Goal: Transaction & Acquisition: Purchase product/service

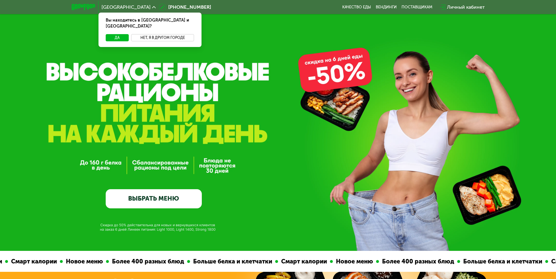
click at [152, 34] on button "Нет, я в другом городе" at bounding box center [162, 37] width 63 height 7
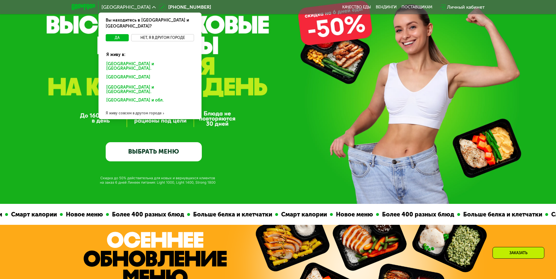
scroll to position [60, 0]
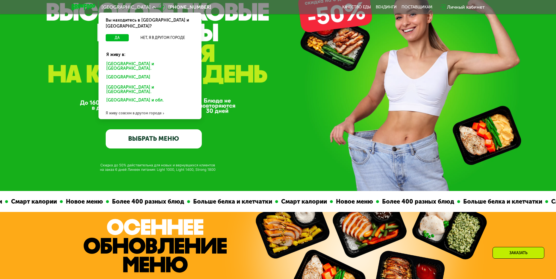
click at [125, 107] on div "Я живу совсем в другом городе" at bounding box center [149, 113] width 103 height 12
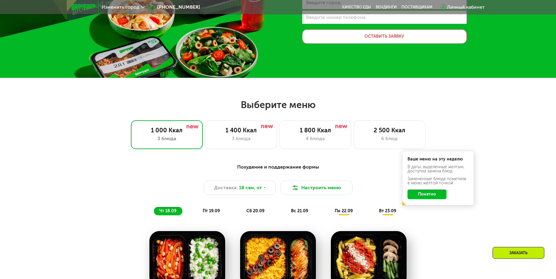
scroll to position [120, 0]
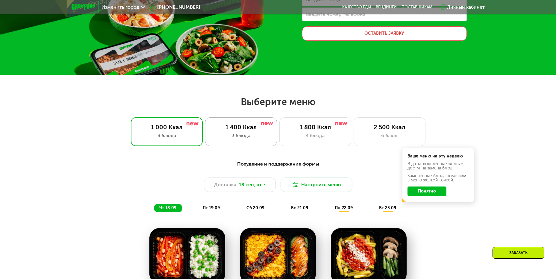
click at [243, 124] on div "1 400 Ккал" at bounding box center [240, 127] width 59 height 7
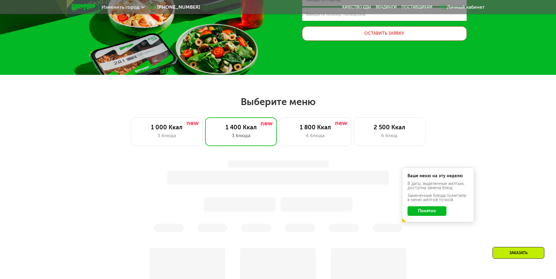
click at [441, 211] on button "Понятно" at bounding box center [426, 211] width 39 height 10
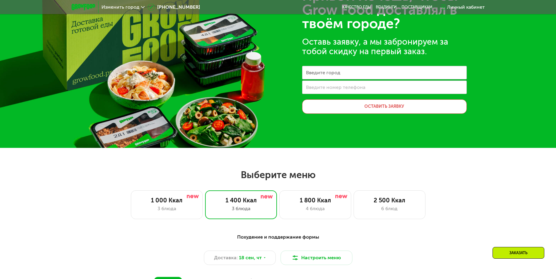
scroll to position [0, 0]
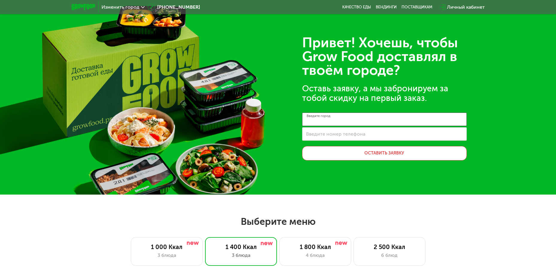
click at [345, 120] on input "Введите город" at bounding box center [384, 118] width 165 height 13
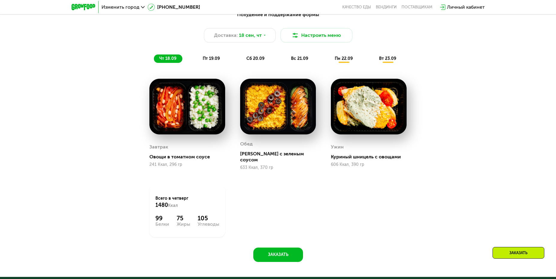
scroll to position [269, 0]
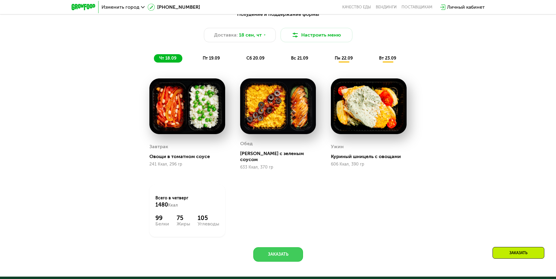
type input "*****"
click at [287, 247] on button "Заказать" at bounding box center [278, 254] width 50 height 14
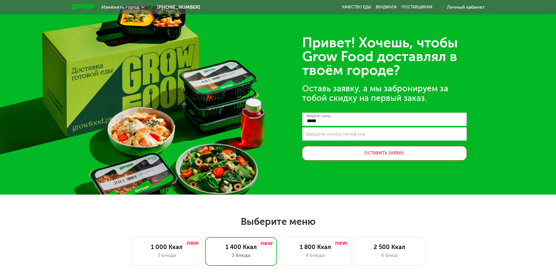
click at [91, 7] on img at bounding box center [83, 7] width 24 height 6
click at [127, 8] on span "Изменить город" at bounding box center [120, 7] width 38 height 5
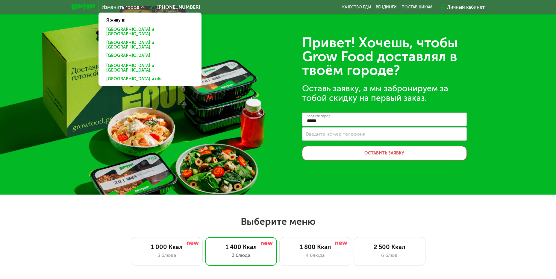
click at [117, 39] on div "[GEOGRAPHIC_DATA] и [GEOGRAPHIC_DATA]." at bounding box center [148, 45] width 93 height 13
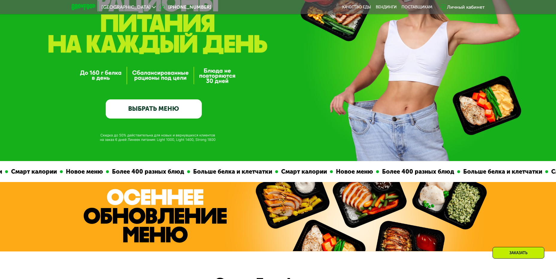
click at [171, 109] on link "ВЫБРАТЬ МЕНЮ" at bounding box center [154, 108] width 96 height 19
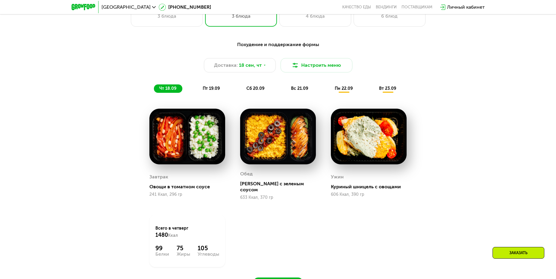
scroll to position [604, 0]
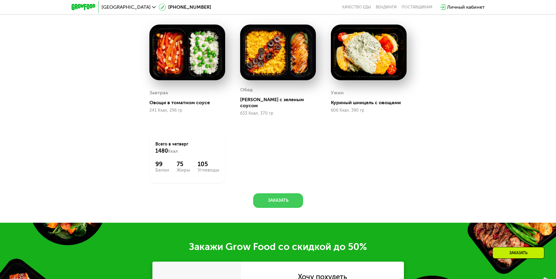
click at [279, 194] on button "Заказать" at bounding box center [278, 200] width 50 height 14
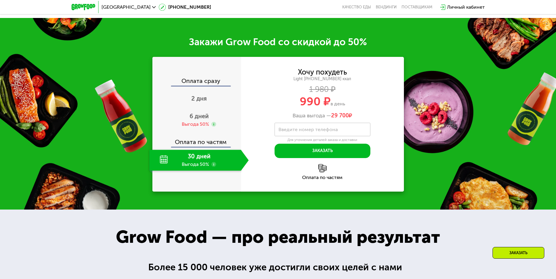
scroll to position [822, 0]
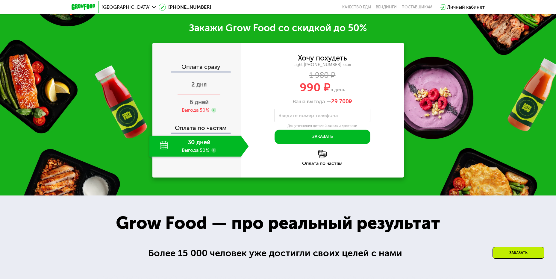
click at [207, 79] on div "2 дня" at bounding box center [198, 84] width 99 height 21
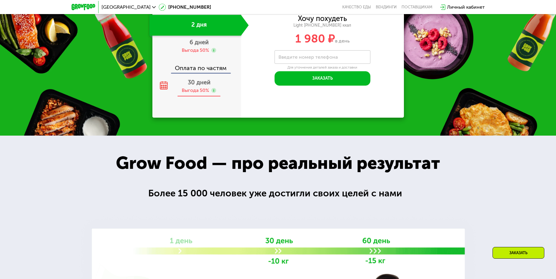
scroll to position [753, 0]
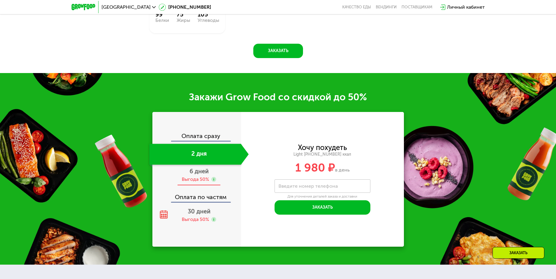
click at [195, 171] on div "6 дней Выгода 50%" at bounding box center [198, 175] width 99 height 21
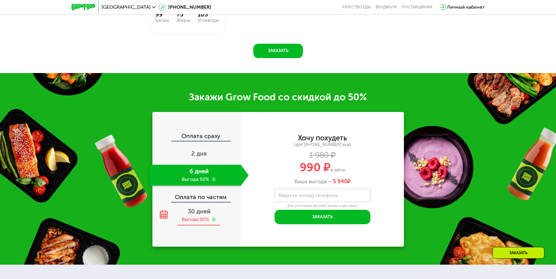
click at [205, 216] on div "Выгода 50%" at bounding box center [195, 219] width 27 height 7
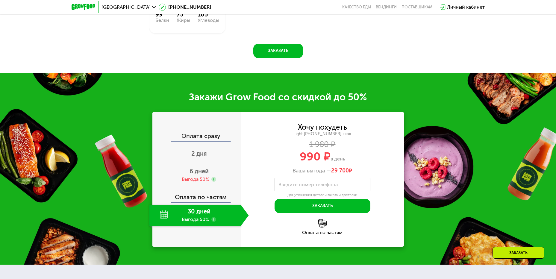
click at [213, 177] on use at bounding box center [213, 179] width 5 height 5
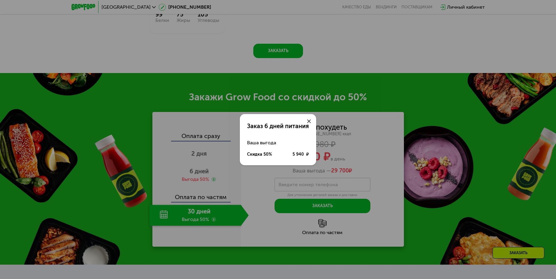
click at [186, 188] on div "Заказ 6 дней питания Ваша выгода Скидка 50% 5 940 ₽" at bounding box center [278, 139] width 556 height 279
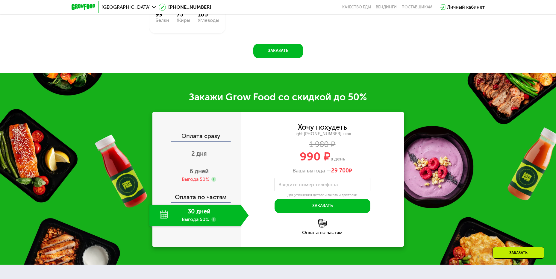
click at [325, 220] on img at bounding box center [322, 223] width 8 height 8
